Goal: Task Accomplishment & Management: Use online tool/utility

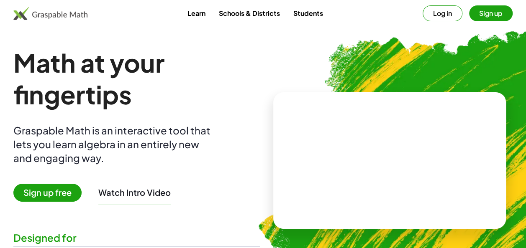
click at [327, 130] on video at bounding box center [389, 161] width 125 height 63
click at [322, 135] on div at bounding box center [387, 152] width 143 height 67
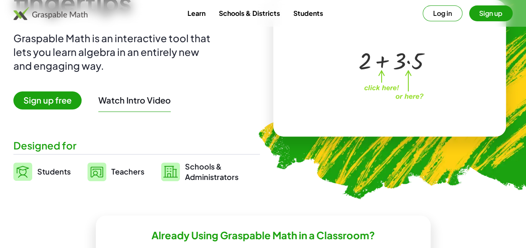
scroll to position [92, 0]
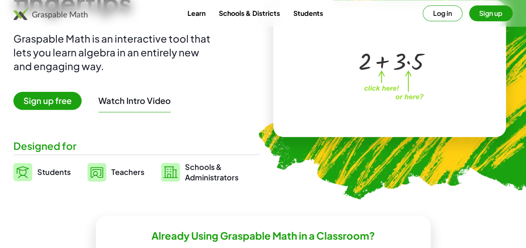
click at [125, 173] on span "Teachers" at bounding box center [127, 172] width 33 height 10
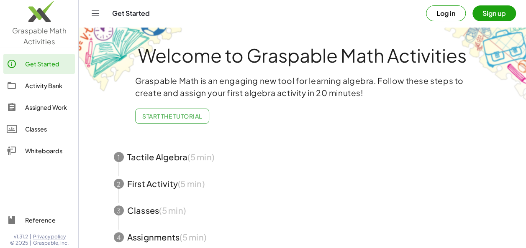
click at [41, 153] on div "Whiteboards" at bounding box center [48, 151] width 46 height 10
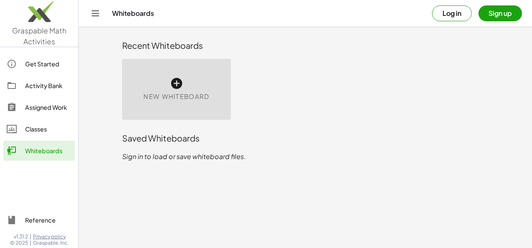
click at [179, 81] on icon at bounding box center [176, 83] width 13 height 13
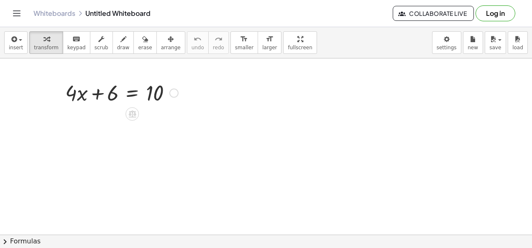
click at [88, 99] on div at bounding box center [121, 92] width 121 height 28
click at [131, 118] on icon at bounding box center [132, 114] width 9 height 9
click at [118, 113] on div "−" at bounding box center [115, 113] width 13 height 13
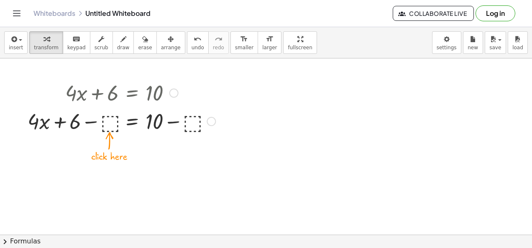
click at [109, 129] on div at bounding box center [121, 121] width 196 height 28
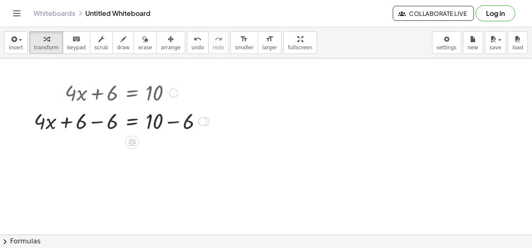
click at [203, 119] on div at bounding box center [202, 121] width 9 height 9
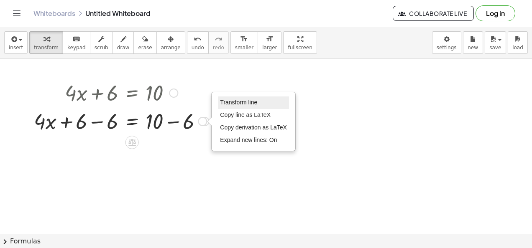
click at [238, 101] on span "Transform line" at bounding box center [238, 102] width 37 height 7
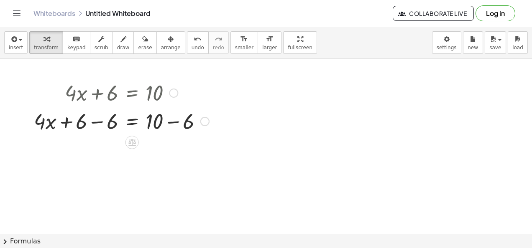
click at [164, 119] on div at bounding box center [122, 121] width 184 height 28
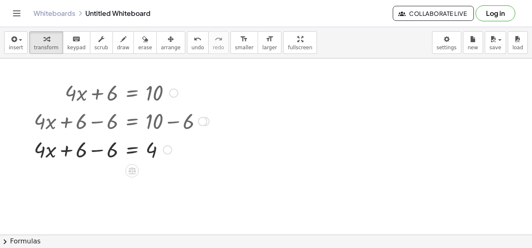
click at [97, 150] on div at bounding box center [122, 149] width 184 height 28
drag, startPoint x: 130, startPoint y: 178, endPoint x: 129, endPoint y: 168, distance: 10.0
click at [129, 168] on icon at bounding box center [132, 171] width 8 height 7
click at [148, 171] on span "÷" at bounding box center [148, 171] width 5 height 12
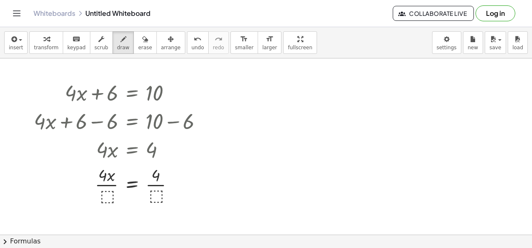
click at [105, 196] on div at bounding box center [266, 236] width 532 height 354
click at [102, 196] on div at bounding box center [266, 236] width 532 height 354
drag, startPoint x: 102, startPoint y: 193, endPoint x: 106, endPoint y: 196, distance: 4.4
click at [106, 196] on div at bounding box center [266, 236] width 532 height 354
drag, startPoint x: 106, startPoint y: 192, endPoint x: 106, endPoint y: 201, distance: 8.8
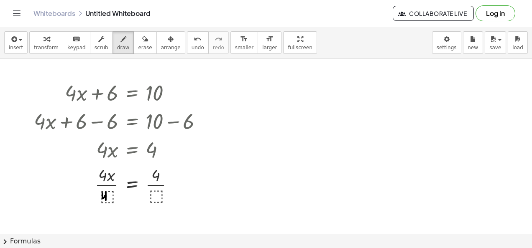
click at [106, 201] on div at bounding box center [266, 236] width 532 height 354
click at [140, 221] on div at bounding box center [266, 236] width 532 height 354
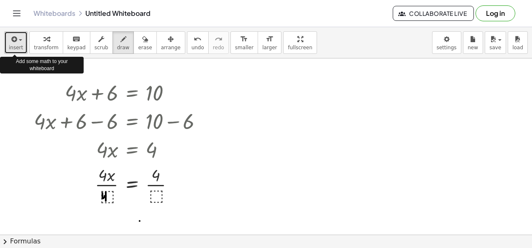
click at [18, 42] on div "button" at bounding box center [16, 39] width 14 height 10
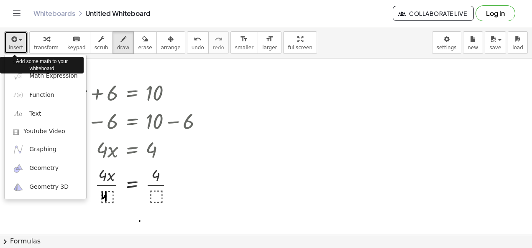
click at [18, 42] on div "button" at bounding box center [16, 39] width 14 height 10
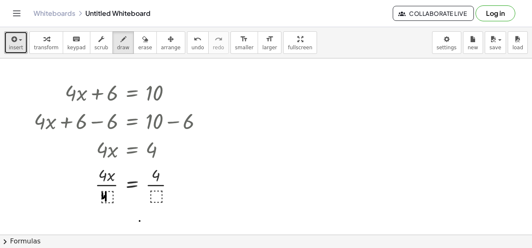
click at [105, 192] on div at bounding box center [266, 236] width 532 height 354
